Goal: Find specific fact: Find contact information

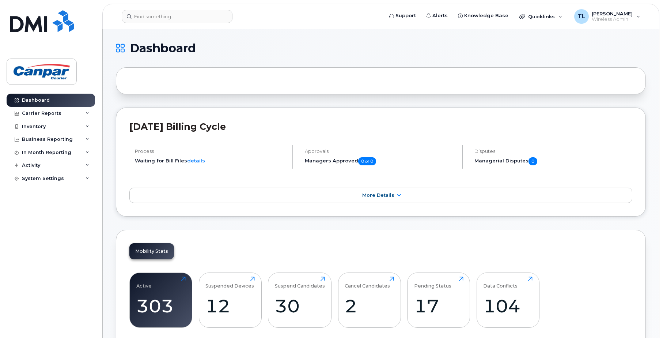
click at [49, 225] on div "Dashboard Carrier Reports Monthly Billing Data Daily Data Pooling Data Behavior…" at bounding box center [52, 210] width 90 height 233
click at [45, 128] on div "Inventory" at bounding box center [34, 126] width 24 height 6
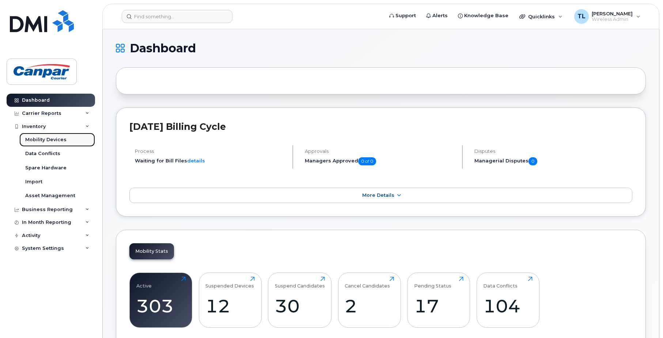
click at [55, 138] on div "Mobility Devices" at bounding box center [45, 139] width 41 height 7
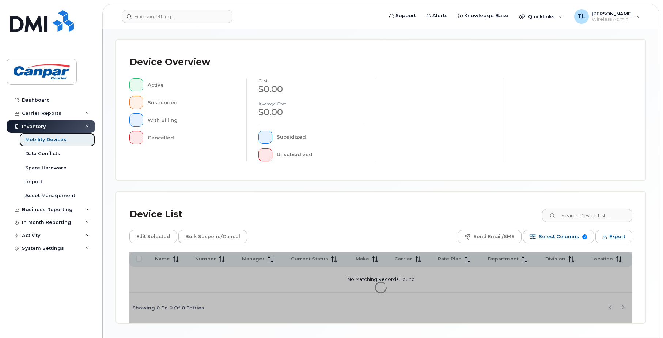
scroll to position [146, 0]
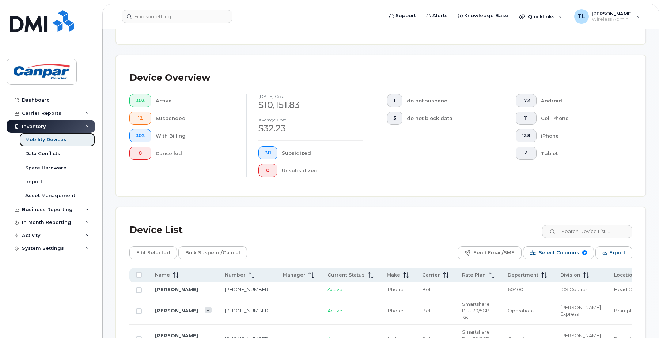
scroll to position [184, 0]
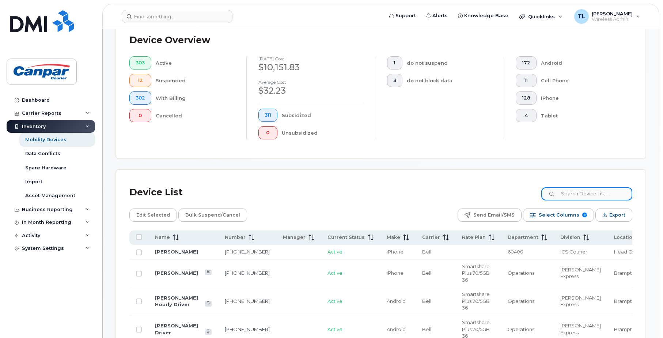
click at [589, 194] on input at bounding box center [586, 193] width 91 height 13
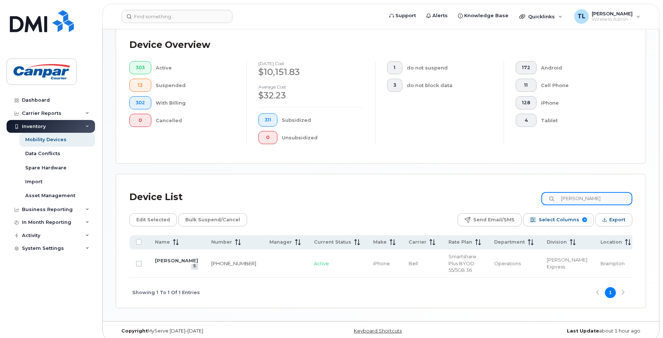
type input "joel"
drag, startPoint x: 215, startPoint y: 263, endPoint x: 201, endPoint y: 258, distance: 15.1
click at [205, 258] on td "416-803-5714" at bounding box center [234, 263] width 58 height 28
drag, startPoint x: 201, startPoint y: 258, endPoint x: 206, endPoint y: 258, distance: 5.5
copy link "416-803-5714"
